Goal: Task Accomplishment & Management: Use online tool/utility

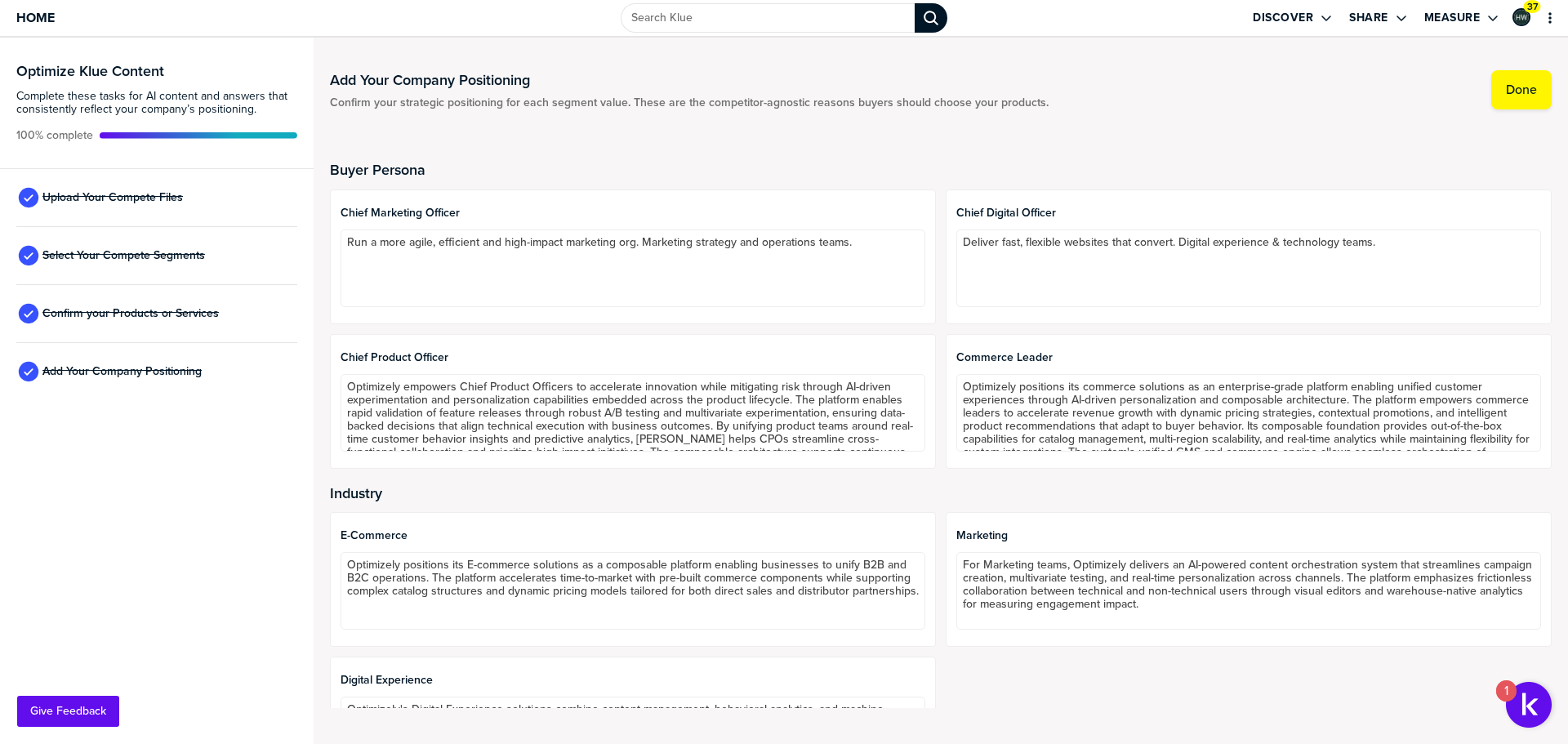
click at [703, 147] on div "Buyer Persona Chief Marketing Officer Run a more agile, efficient and high-impa…" at bounding box center [940, 426] width 1222 height 602
click at [1542, 13] on button "primary" at bounding box center [1550, 19] width 17 height 17
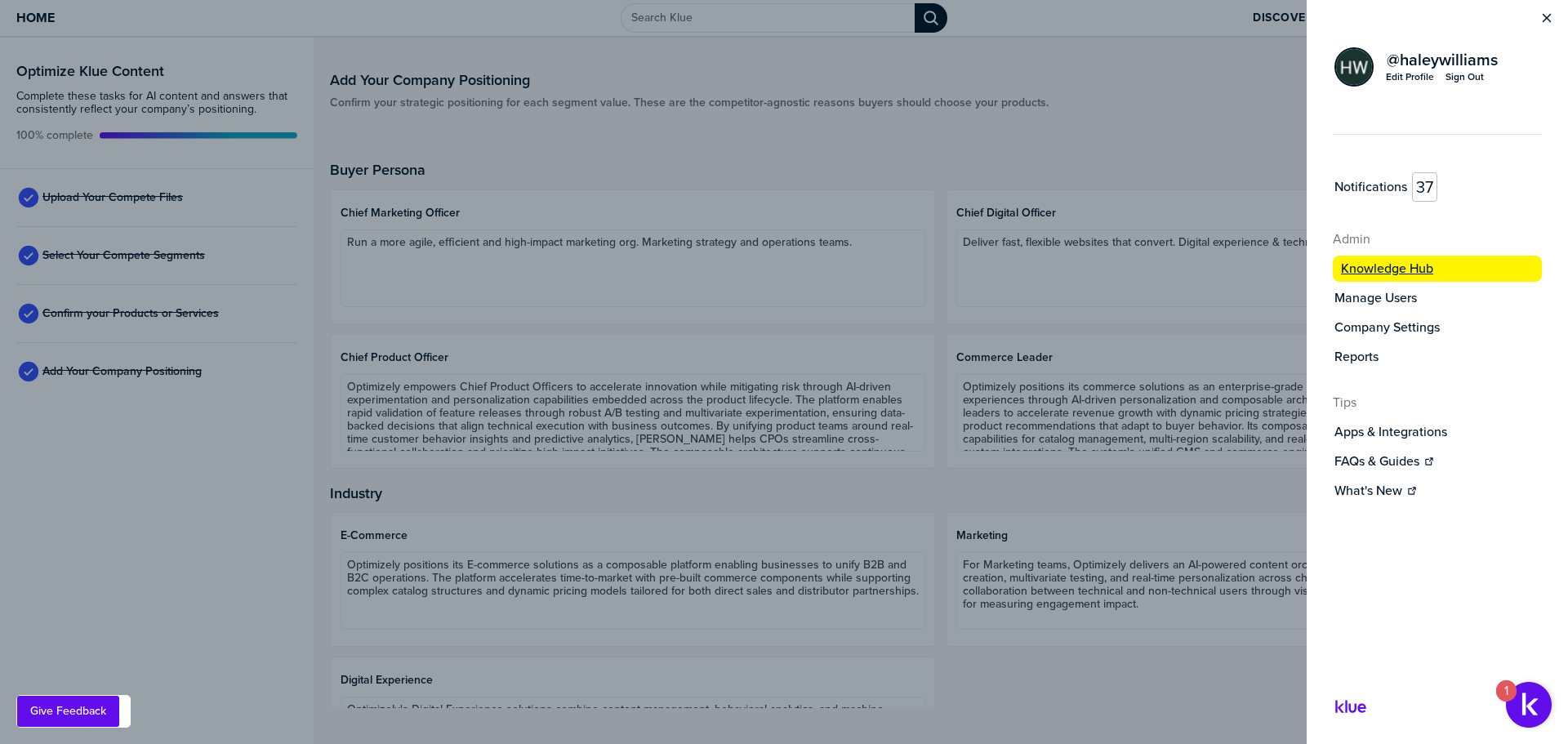
click at [1383, 258] on button "Knowledge Hub" at bounding box center [1437, 268] width 209 height 26
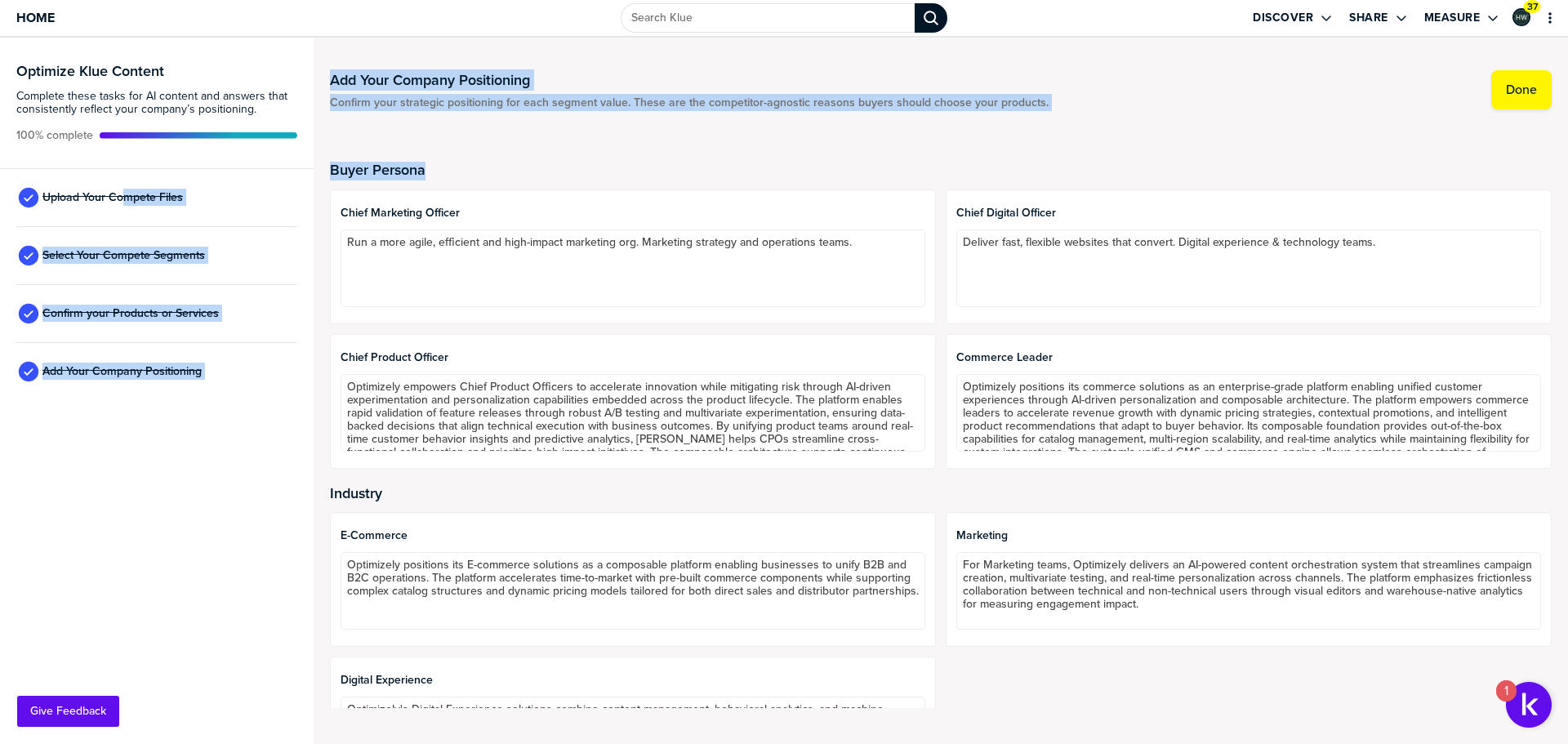
drag, startPoint x: 122, startPoint y: 200, endPoint x: 636, endPoint y: 175, distance: 514.6
click at [636, 175] on div "Optimize Klue Content Complete these tasks for AI content and answers that cons…" at bounding box center [784, 390] width 1568 height 707
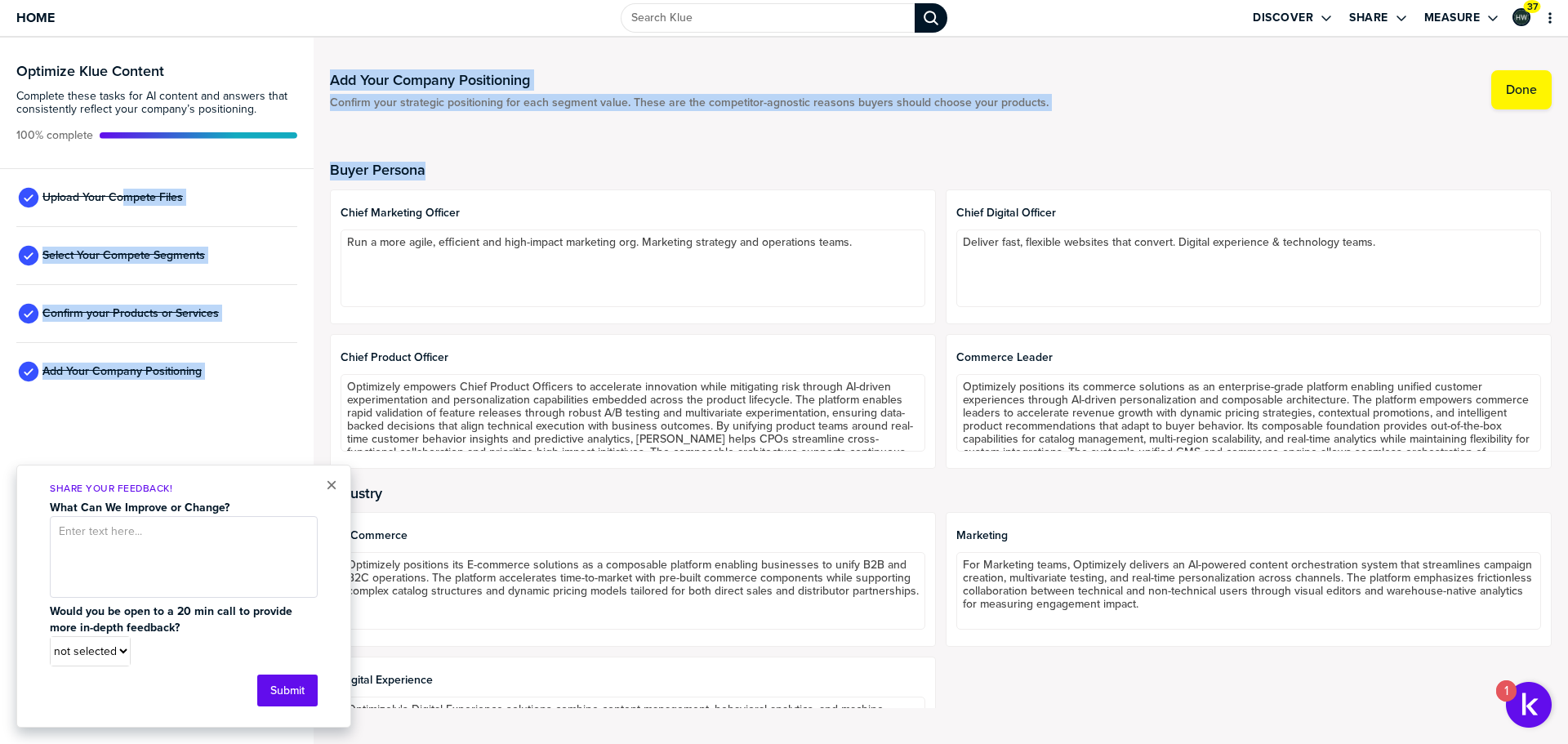
click at [863, 153] on div "Buyer Persona Chief Marketing Officer Run a more agile, efficient and high-impa…" at bounding box center [940, 426] width 1222 height 602
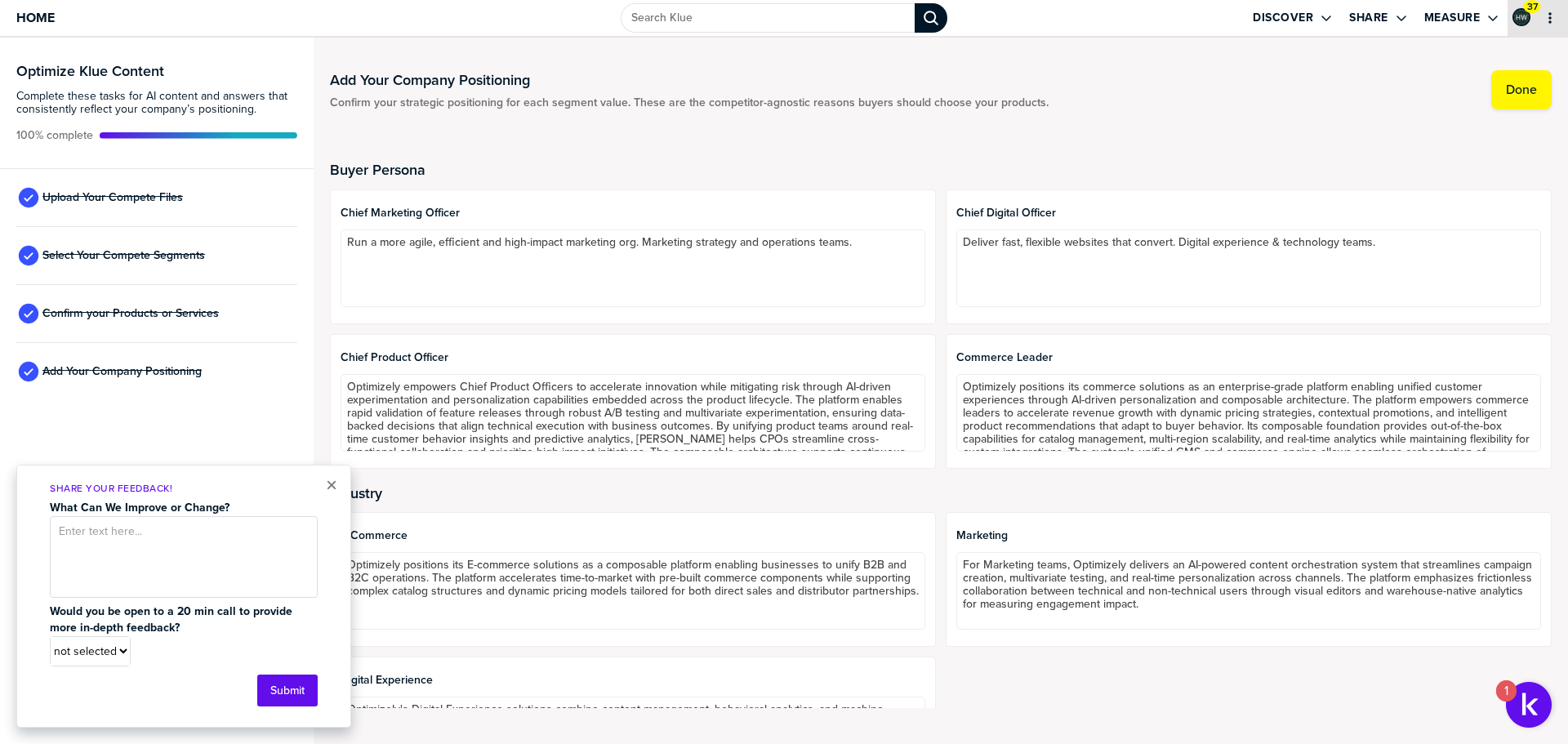
click at [1542, 15] on button "primary" at bounding box center [1550, 19] width 17 height 17
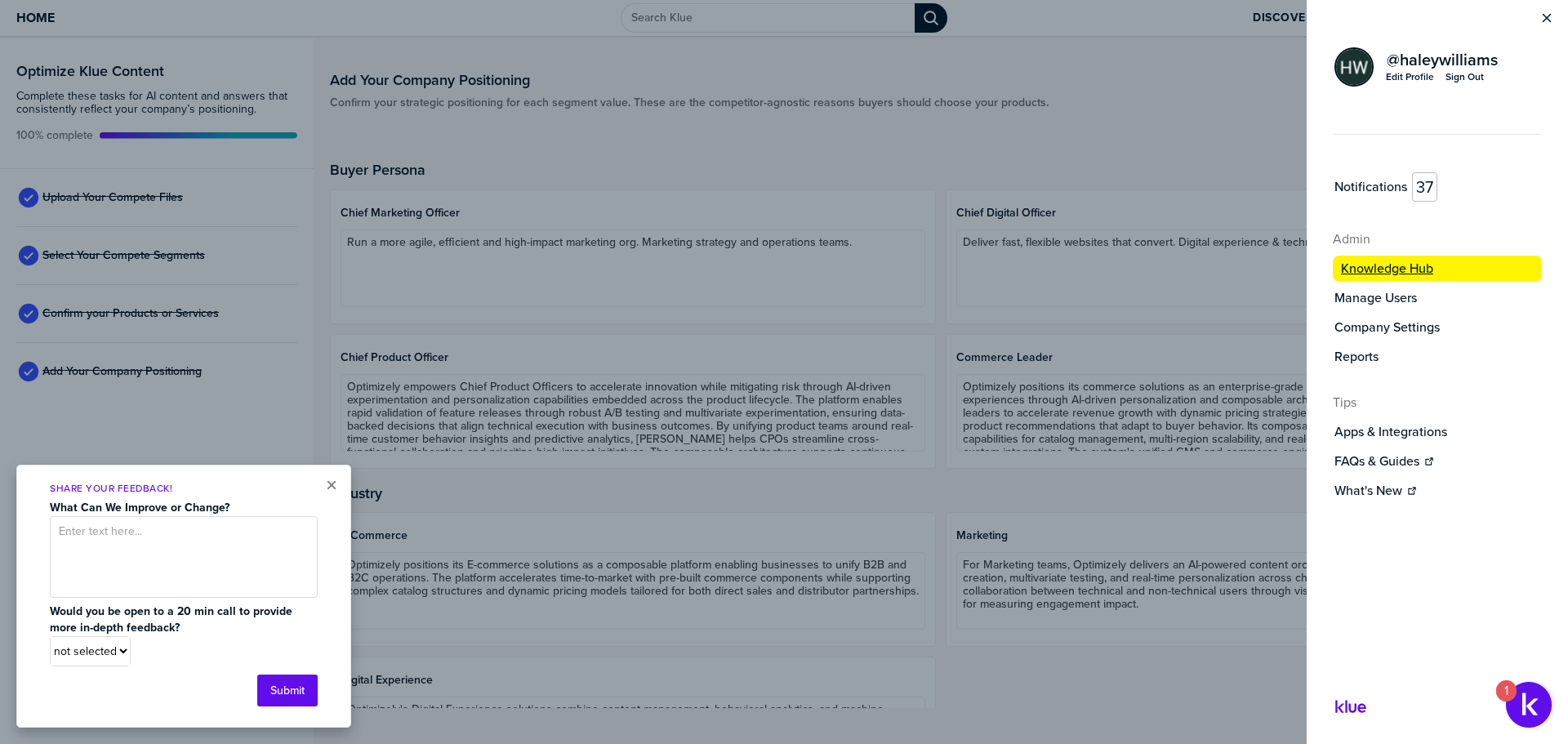
click at [1413, 266] on label "Knowledge Hub" at bounding box center [1386, 269] width 92 height 17
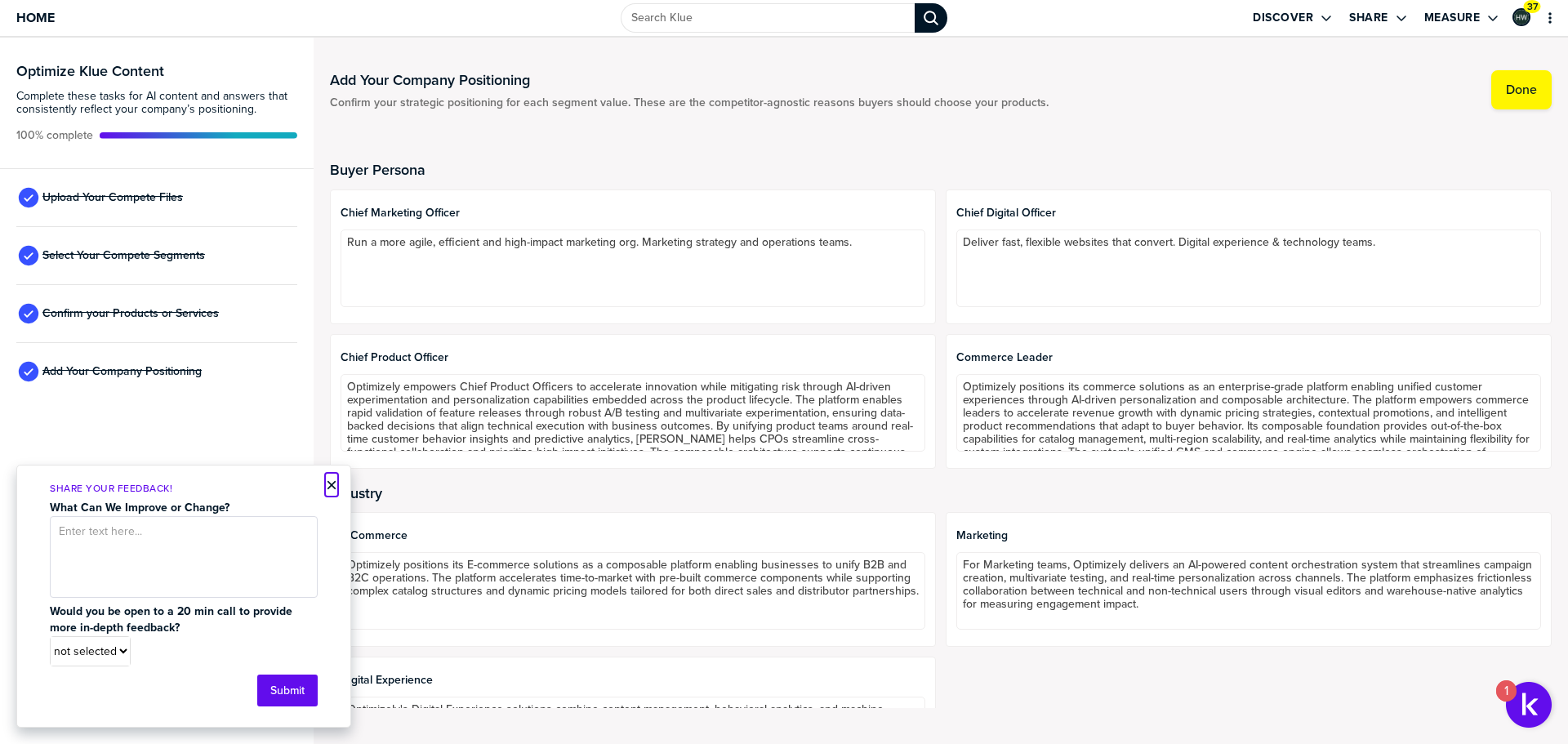
click at [329, 487] on button "×" at bounding box center [331, 484] width 11 height 20
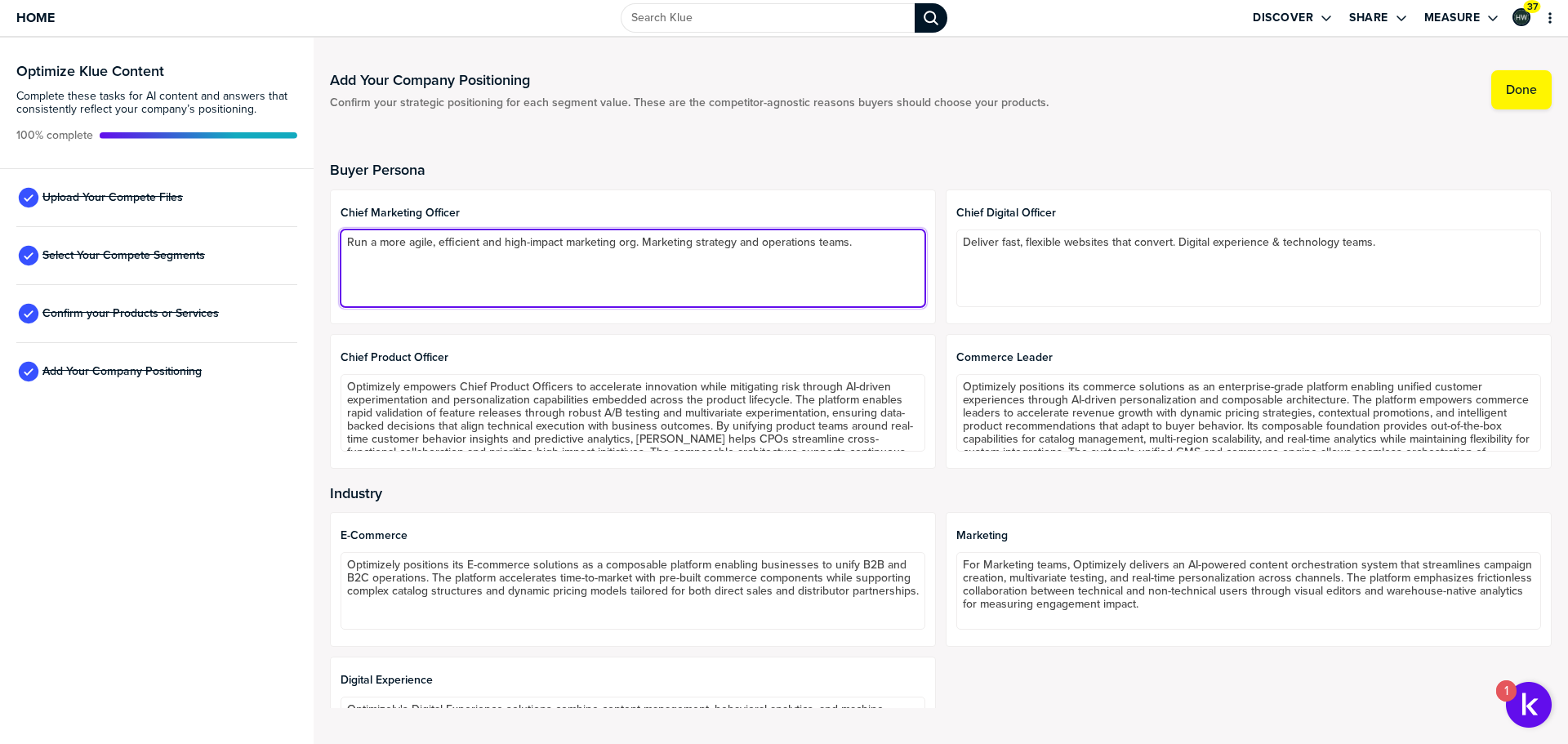
click at [786, 282] on textarea "Run a more agile, efficient and high-impact marketing org​. Marketing strategy …" at bounding box center [633, 267] width 585 height 77
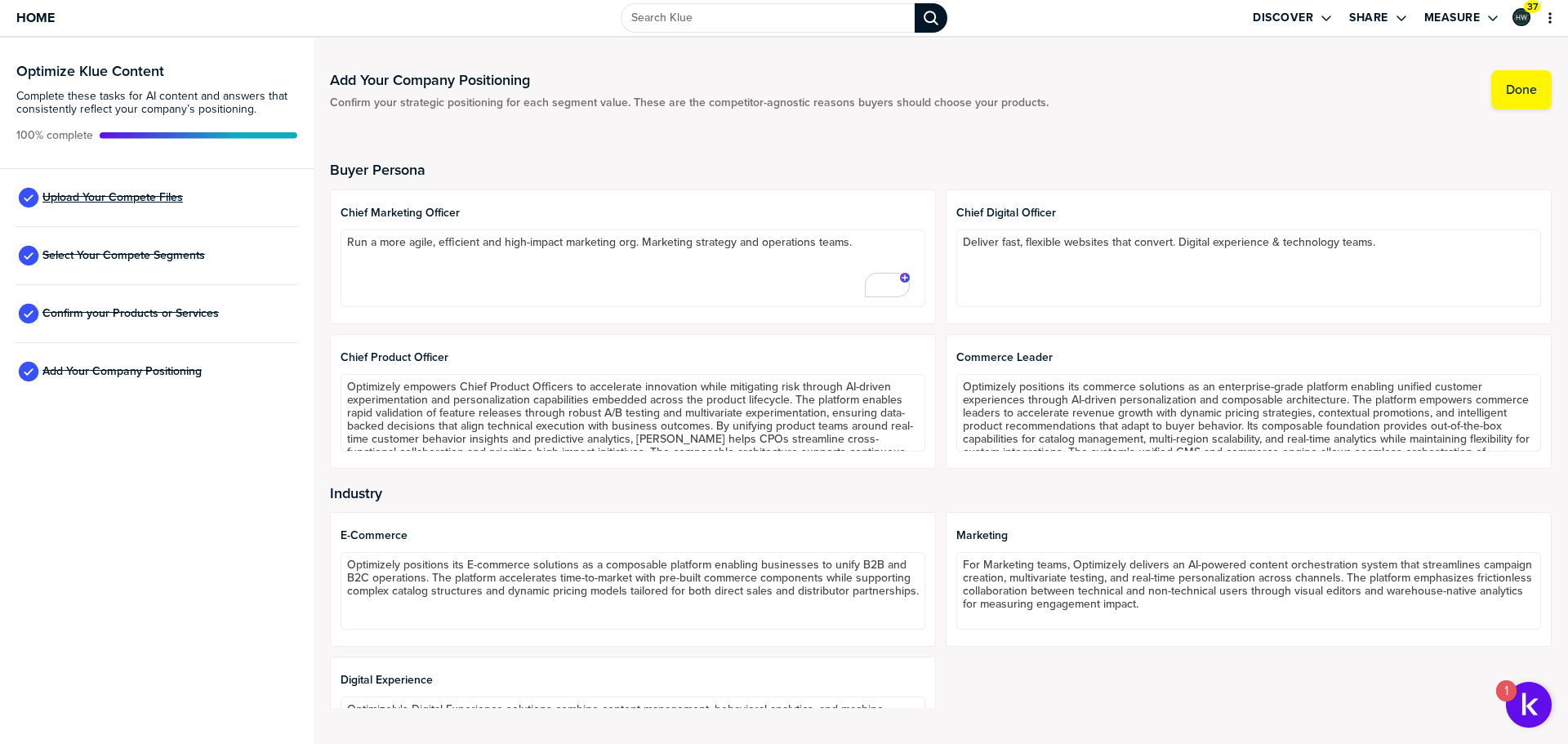
click at [123, 196] on span "Upload Your Compete Files" at bounding box center [113, 197] width 141 height 13
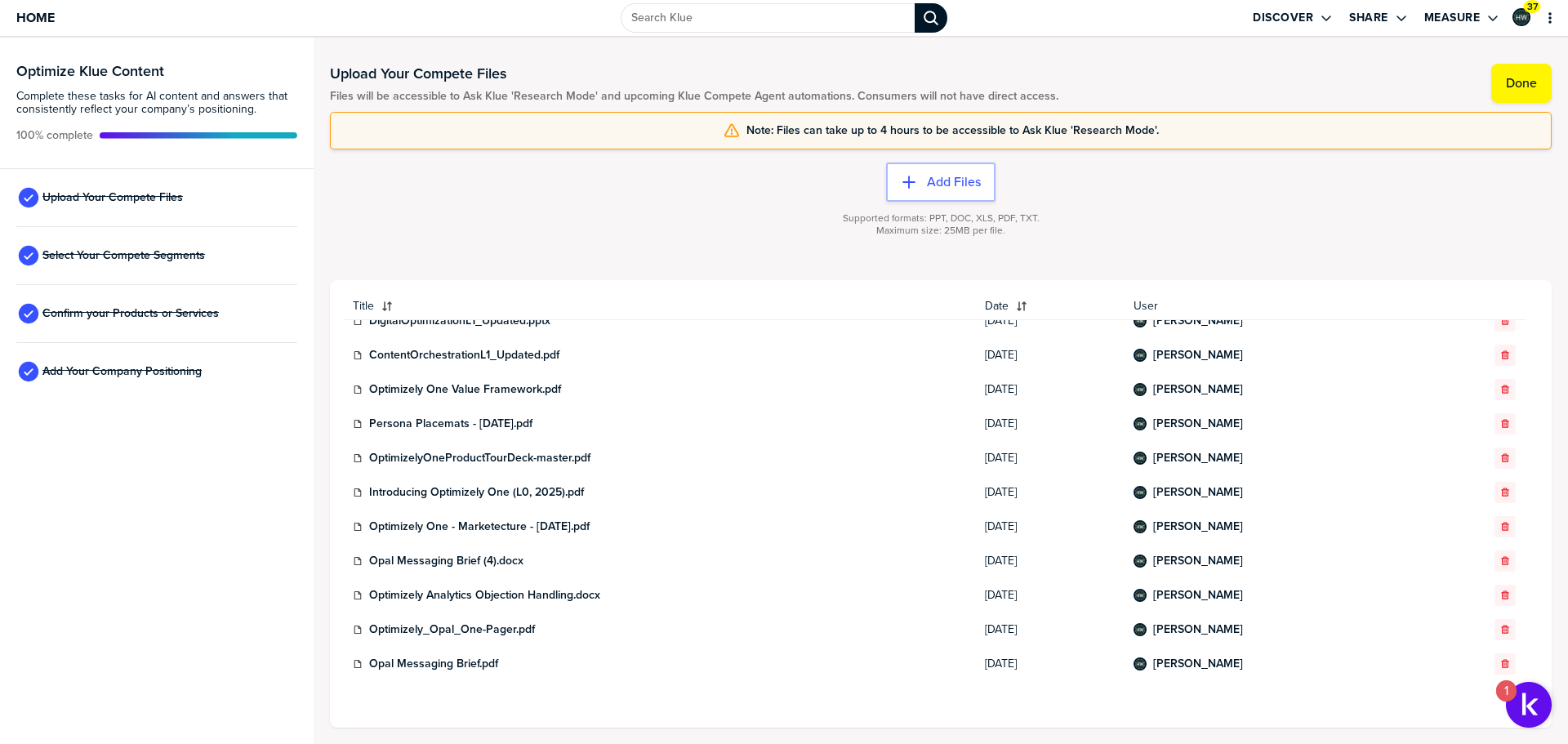
scroll to position [77, 0]
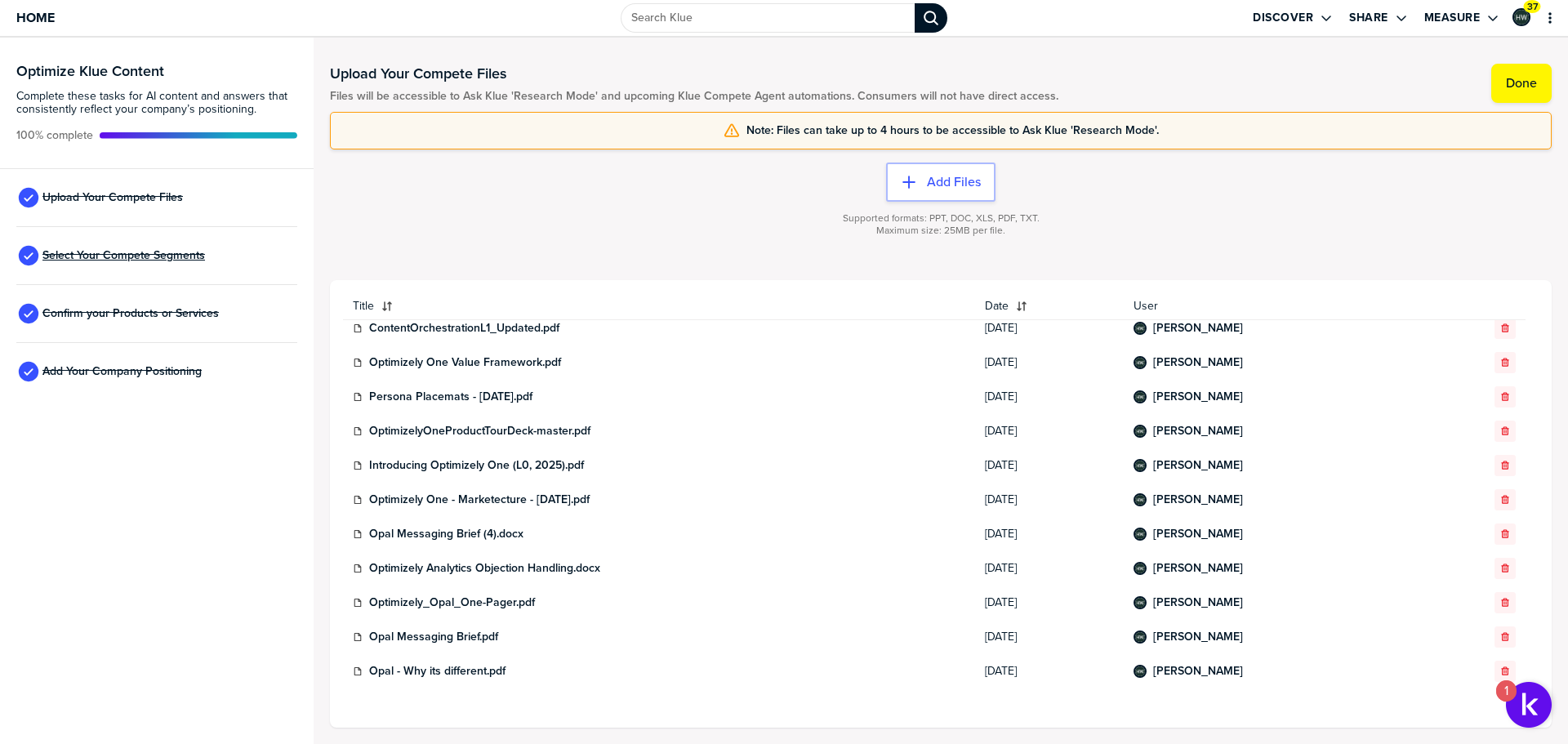
click at [134, 253] on span "Select Your Compete Segments" at bounding box center [124, 255] width 163 height 13
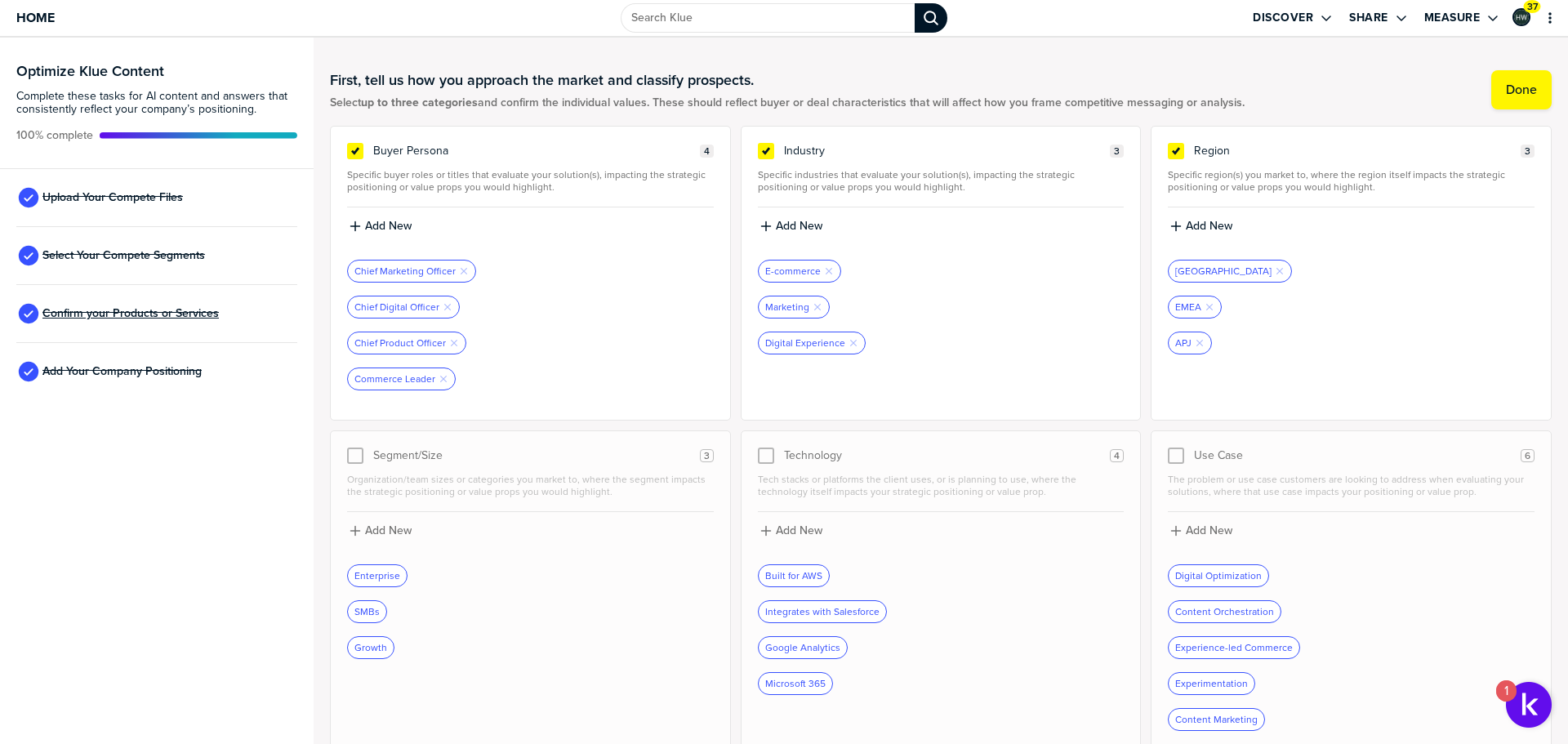
click at [126, 309] on span "Confirm your Products or Services" at bounding box center [130, 314] width 176 height 13
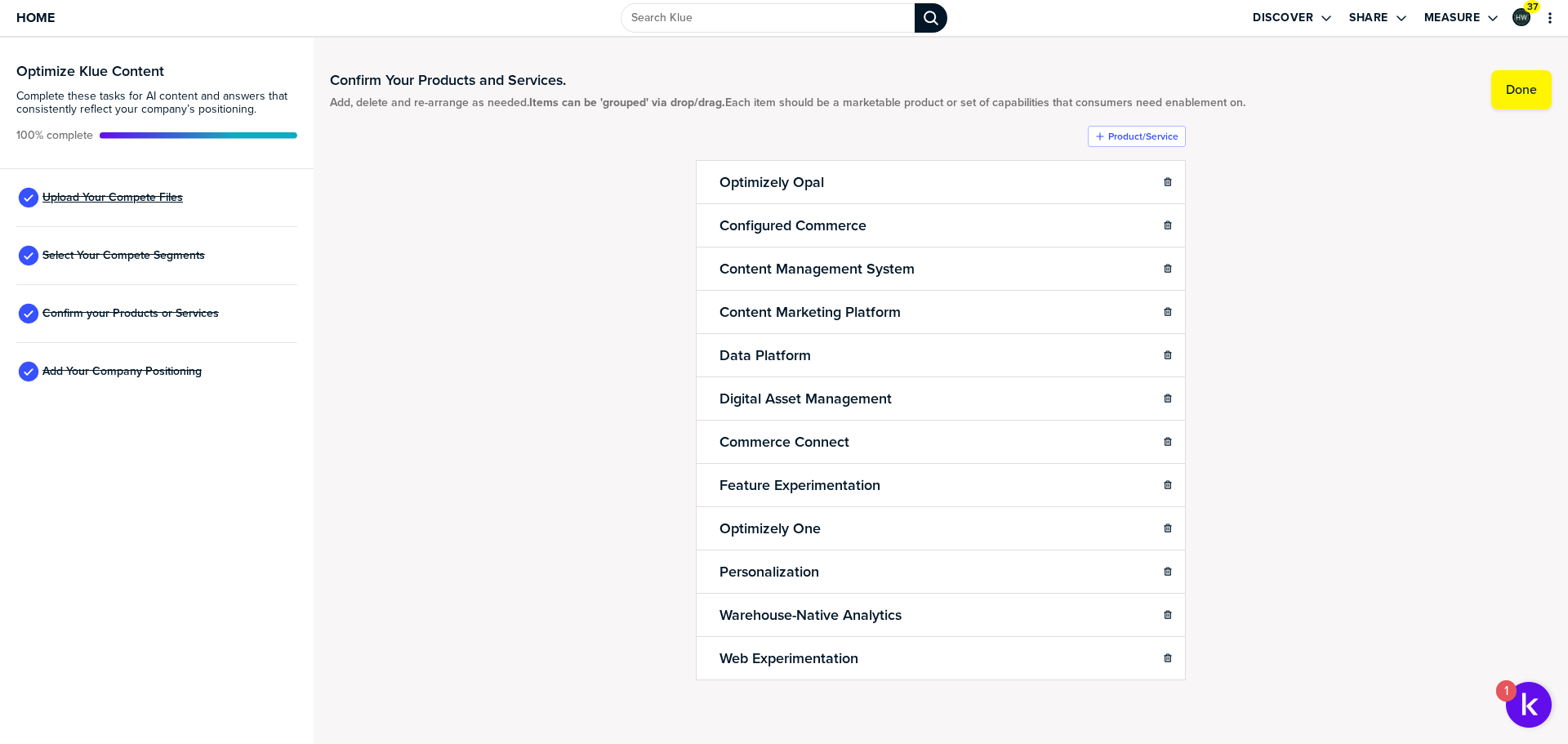
click at [135, 194] on span "Upload Your Compete Files" at bounding box center [113, 197] width 141 height 13
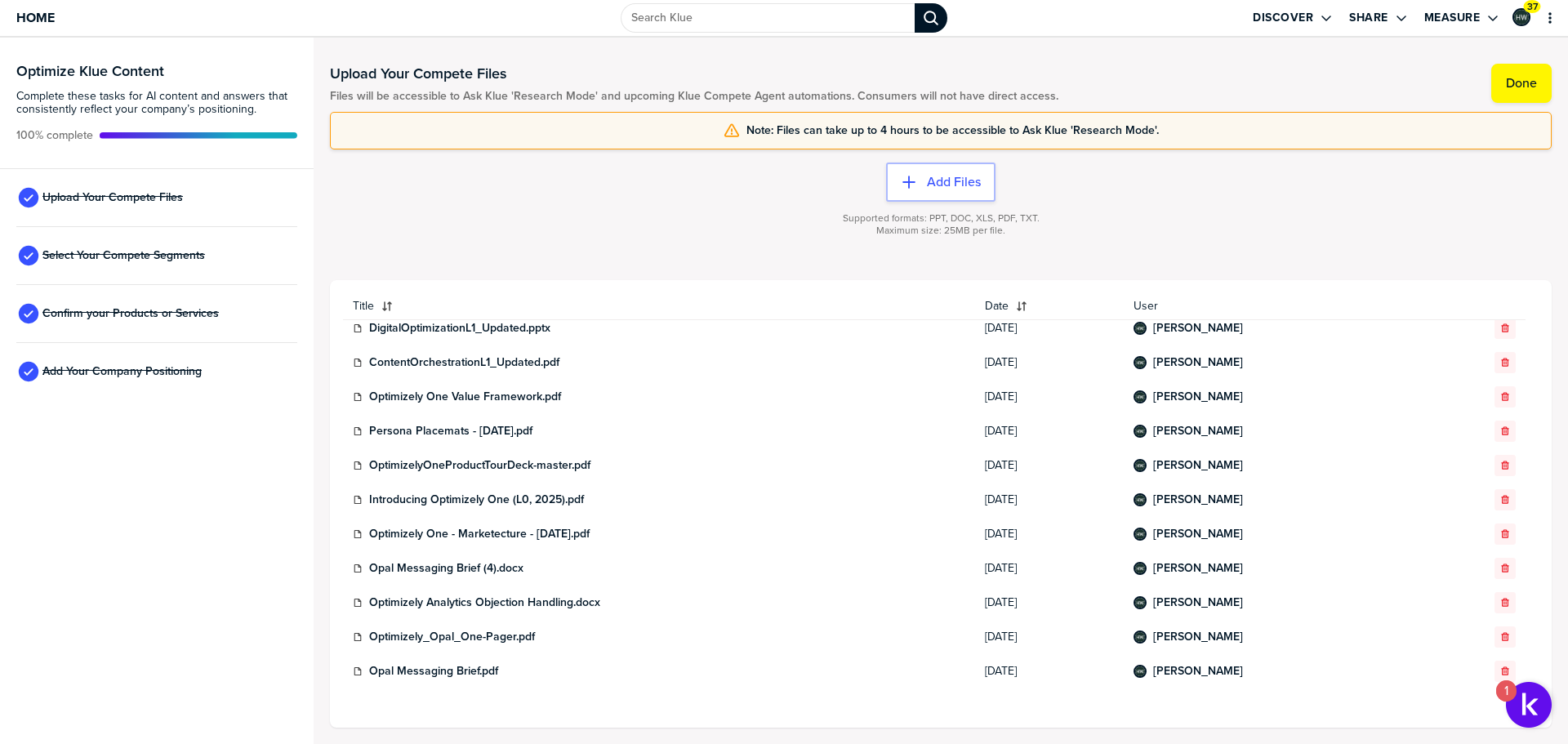
scroll to position [77, 0]
click at [34, 15] on span "Home" at bounding box center [35, 17] width 38 height 14
